Goal: Browse casually

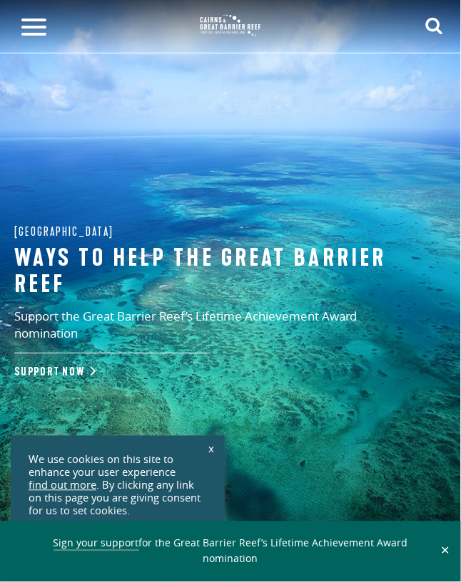
click at [212, 19] on img at bounding box center [230, 25] width 71 height 32
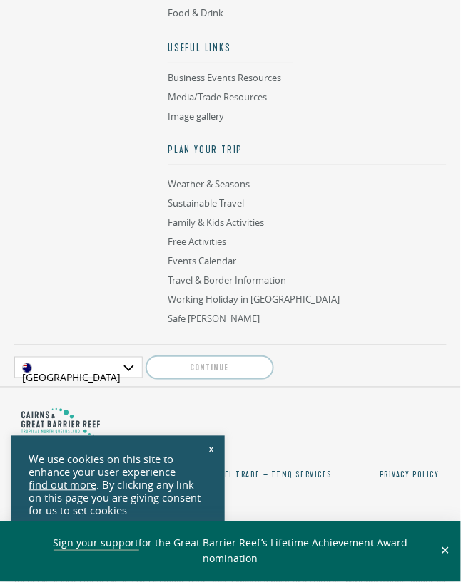
scroll to position [5354, 0]
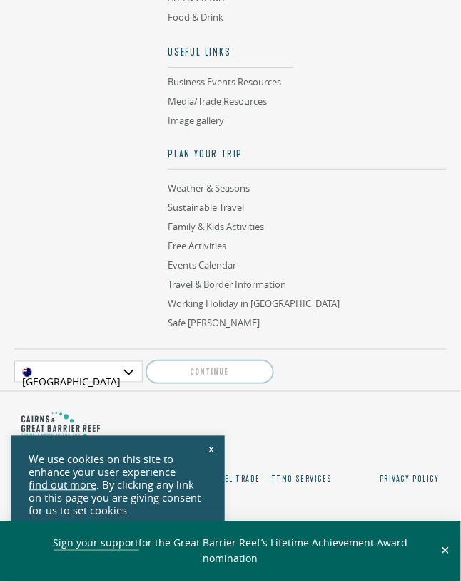
scroll to position [5354, 0]
